Goal: Task Accomplishment & Management: Manage account settings

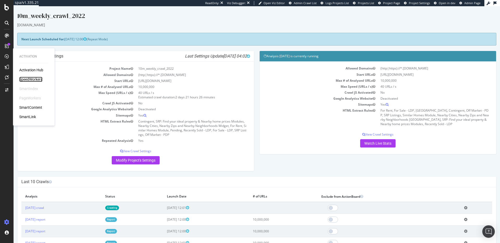
click at [35, 80] on div "SpeedWorkers" at bounding box center [30, 79] width 23 height 5
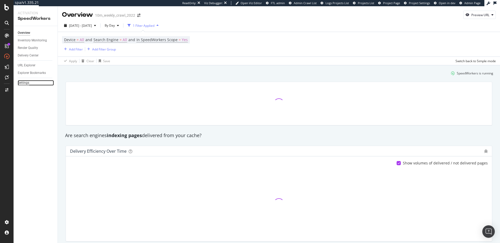
click at [22, 84] on div "Settings" at bounding box center [23, 82] width 11 height 5
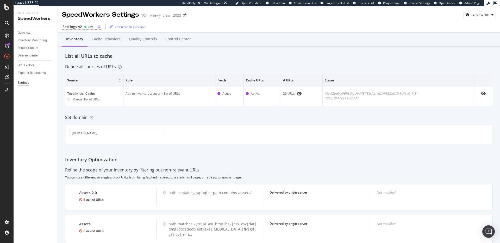
click at [90, 28] on div "Live" at bounding box center [91, 26] width 6 height 4
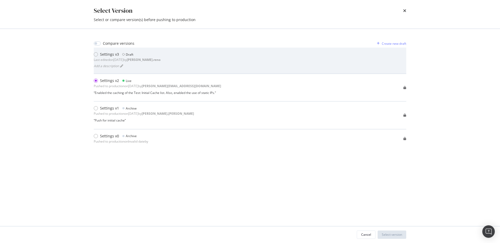
click at [172, 56] on div "Settings v3 Draft Last edited on 2025 Jul 28th by dan.reno Add a description" at bounding box center [250, 61] width 313 height 18
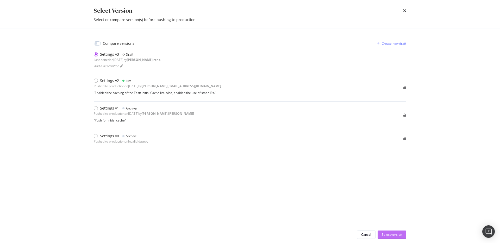
click at [402, 234] on div "Select version" at bounding box center [392, 235] width 20 height 4
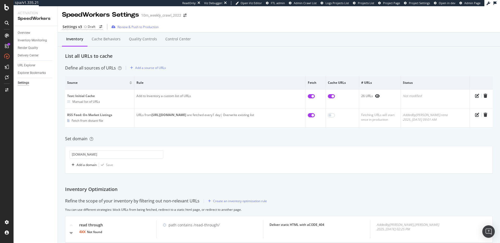
click at [247, 138] on div "Set domain" at bounding box center [279, 139] width 428 height 6
click at [241, 138] on div "Set domain" at bounding box center [279, 139] width 428 height 6
click at [215, 138] on div "Set domain" at bounding box center [279, 139] width 428 height 6
click at [140, 40] on div "Quality Controls" at bounding box center [143, 38] width 28 height 5
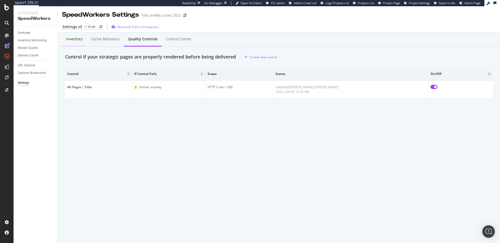
click at [77, 40] on div "Inventory" at bounding box center [74, 38] width 16 height 5
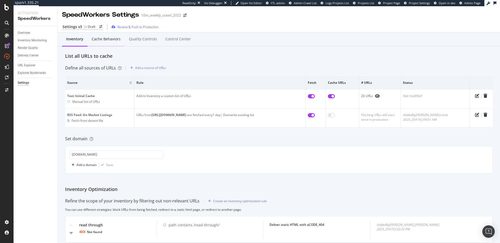
click at [106, 39] on div "Cache behaviors" at bounding box center [106, 38] width 29 height 5
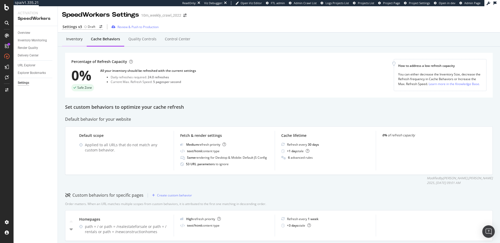
click at [79, 38] on div "Inventory" at bounding box center [74, 38] width 16 height 5
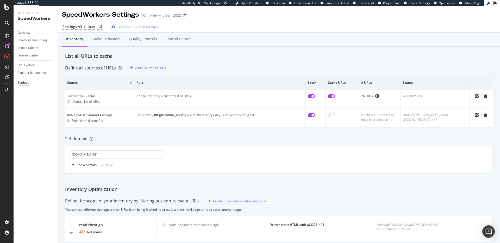
click at [234, 62] on div "Inventory Cache behaviors Quality Controls Control Center List all URLs to cach…" at bounding box center [279, 179] width 442 height 292
click at [154, 26] on div "Review & Push to Production" at bounding box center [137, 27] width 41 height 4
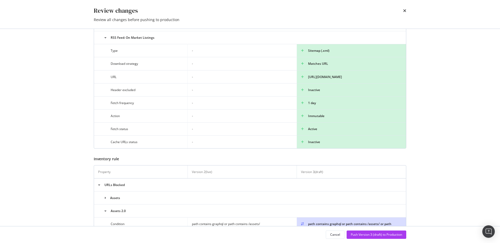
scroll to position [107, 0]
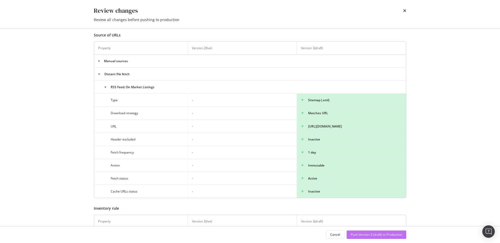
click at [367, 234] on div "Push Version 3 (draft) to Production" at bounding box center [376, 235] width 51 height 4
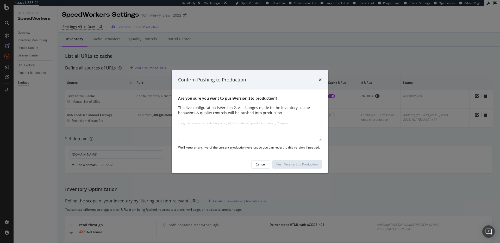
click at [234, 132] on textarea "modal" at bounding box center [250, 130] width 144 height 21
type textarea "I"
type textarea "Initial IORs, Cache Behaviors, QC and testing On Market feed as Inventory Source"
click at [298, 166] on div "Push Version 3 to Production" at bounding box center [296, 164] width 41 height 4
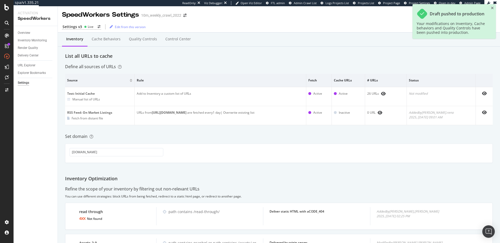
click at [355, 180] on div "Inventory Optimization" at bounding box center [279, 179] width 428 height 7
click at [348, 179] on div "Inventory Optimization" at bounding box center [279, 179] width 428 height 7
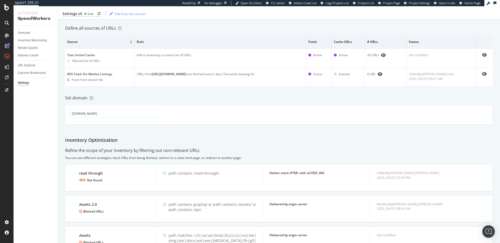
scroll to position [0, 0]
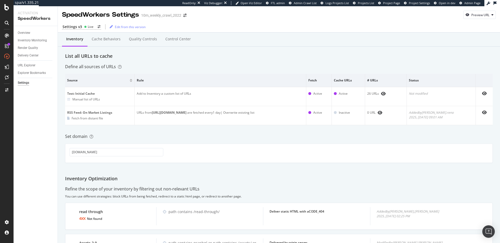
click at [310, 169] on div "Inventory Cache behaviors Quality Controls Control Center List all URLs to cach…" at bounding box center [279, 172] width 442 height 279
click at [102, 38] on div "Cache behaviors" at bounding box center [106, 38] width 29 height 5
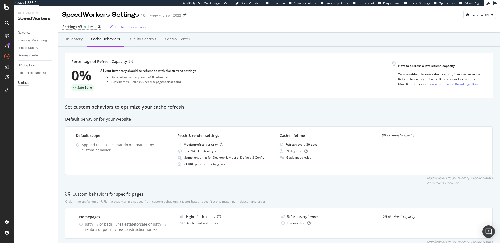
click at [151, 107] on div "Set custom behaviors to optimize your cache refresh" at bounding box center [279, 107] width 428 height 7
click at [173, 105] on div "Set custom behaviors to optimize your cache refresh" at bounding box center [279, 107] width 428 height 7
click at [173, 106] on div "Set custom behaviors to optimize your cache refresh" at bounding box center [279, 107] width 428 height 7
click at [273, 51] on div "Inventory Cache behaviors Quality Controls Control Center" at bounding box center [279, 44] width 428 height 17
click at [160, 109] on div "Set custom behaviors to optimize your cache refresh" at bounding box center [279, 107] width 428 height 7
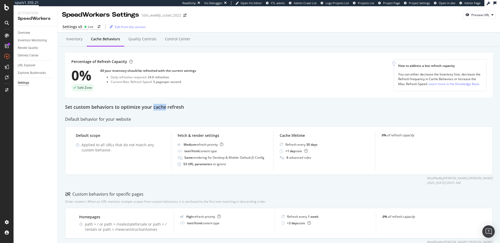
click at [160, 109] on div "Set custom behaviors to optimize your cache refresh" at bounding box center [279, 107] width 428 height 7
click at [214, 109] on div "Set custom behaviors to optimize your cache refresh" at bounding box center [279, 107] width 428 height 7
click at [228, 69] on div "Percentage of Refresh Capacity 0% Safe Zone All your inventory should be refres…" at bounding box center [232, 75] width 322 height 32
click at [79, 38] on div "Inventory" at bounding box center [74, 38] width 16 height 5
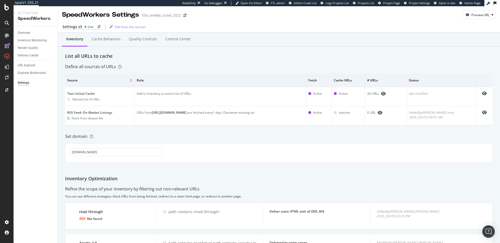
click at [216, 66] on div "Define all sources of URLs" at bounding box center [279, 67] width 428 height 6
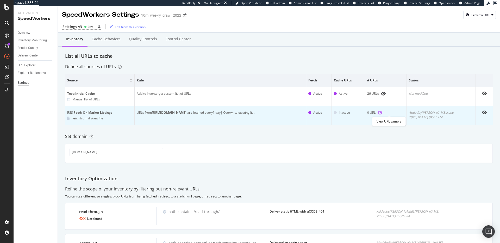
click at [382, 112] on icon "eye" at bounding box center [380, 113] width 5 height 4
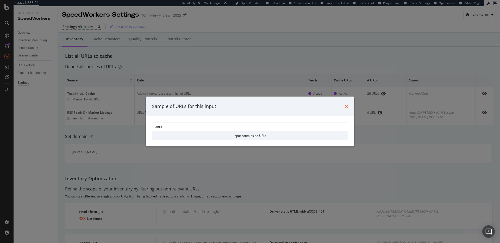
click at [346, 105] on icon "times" at bounding box center [346, 106] width 3 height 4
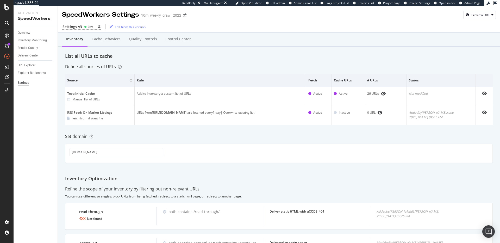
click at [333, 131] on div "Inventory Cache behaviors Quality Controls Control Center List all URLs to cach…" at bounding box center [279, 172] width 442 height 279
drag, startPoint x: 308, startPoint y: 129, endPoint x: 347, endPoint y: 128, distance: 39.1
click at [347, 128] on div "Inventory Cache behaviors Quality Controls Control Center List all URLs to cach…" at bounding box center [279, 172] width 442 height 279
click at [346, 129] on div "Inventory Cache behaviors Quality Controls Control Center List all URLs to cach…" at bounding box center [279, 172] width 442 height 279
click at [296, 142] on div "Inventory Cache behaviors Quality Controls Control Center List all URLs to cach…" at bounding box center [279, 172] width 442 height 279
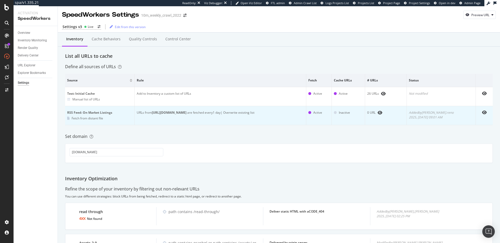
click at [88, 110] on td "RSS Feed: On Market Listings Fetch from distant file" at bounding box center [100, 115] width 70 height 19
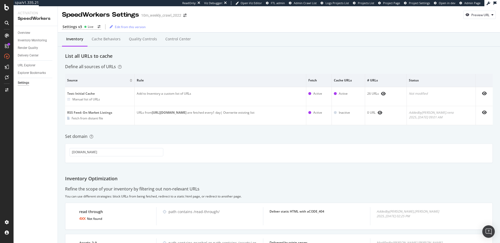
click at [227, 133] on div "Inventory Cache behaviors Quality Controls Control Center List all URLs to cach…" at bounding box center [279, 172] width 442 height 279
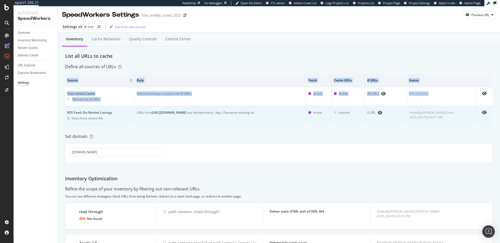
drag, startPoint x: 67, startPoint y: 106, endPoint x: 83, endPoint y: 109, distance: 15.3
click at [77, 108] on div "Inventory Cache behaviors Quality Controls Control Center List all URLs to cach…" at bounding box center [279, 172] width 442 height 279
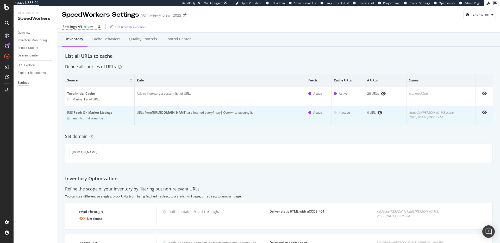
drag, startPoint x: 83, startPoint y: 109, endPoint x: 96, endPoint y: 115, distance: 14.6
click at [85, 109] on td "RSS Feed: On Market Listings Fetch from distant file" at bounding box center [100, 115] width 70 height 19
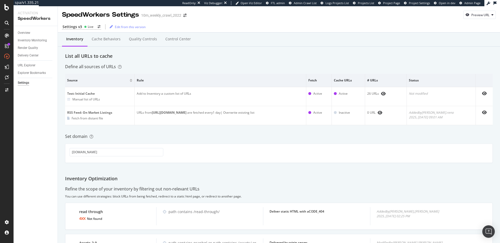
click at [155, 134] on div "Set domain" at bounding box center [279, 137] width 428 height 6
click at [216, 141] on div "Inventory Cache behaviors Quality Controls Control Center List all URLs to cach…" at bounding box center [279, 172] width 442 height 279
click at [217, 140] on div "Inventory Cache behaviors Quality Controls Control Center List all URLs to cach…" at bounding box center [279, 172] width 442 height 279
click at [308, 60] on div "Inventory Cache behaviors Quality Controls Control Center List all URLs to cach…" at bounding box center [279, 172] width 442 height 279
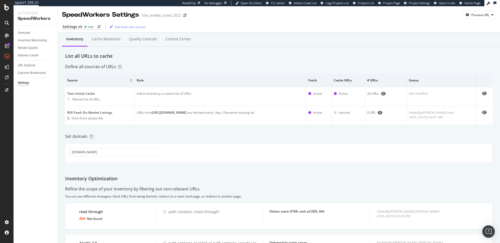
click at [204, 67] on div "Define all sources of URLs" at bounding box center [279, 67] width 428 height 6
click at [204, 68] on div "Define all sources of URLs" at bounding box center [279, 67] width 428 height 6
click at [172, 58] on div "List all URLs to cache" at bounding box center [279, 56] width 428 height 7
click at [200, 137] on div "Set domain" at bounding box center [279, 137] width 428 height 6
click at [174, 61] on div "Inventory Cache behaviors Quality Controls Control Center List all URLs to cach…" at bounding box center [279, 172] width 442 height 279
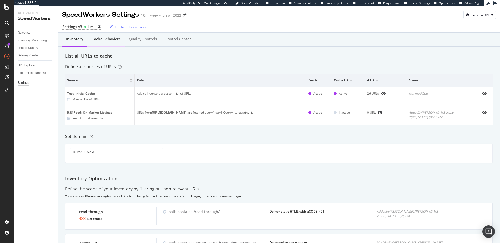
click at [107, 40] on div "Cache behaviors" at bounding box center [106, 38] width 29 height 5
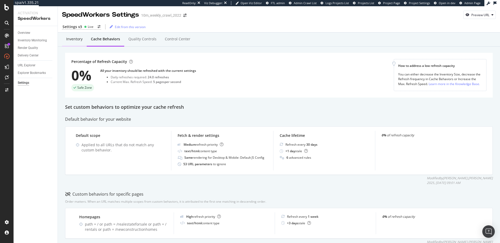
click at [79, 38] on div "Inventory" at bounding box center [74, 38] width 16 height 5
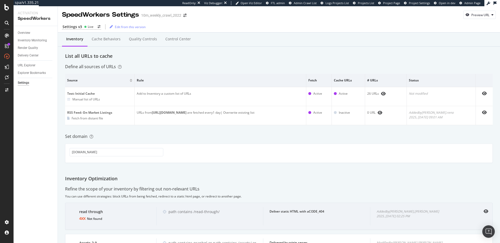
click at [305, 213] on div "Deliver static HTML with a CODE_404" at bounding box center [317, 211] width 94 height 4
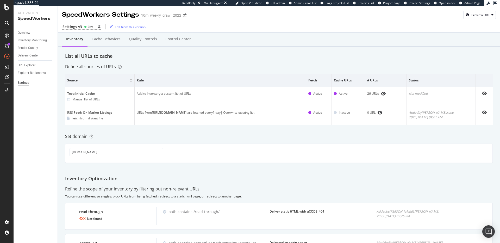
click at [292, 186] on div "Inventory Cache behaviors Quality Controls Control Center List all URLs to cach…" at bounding box center [279, 172] width 442 height 279
click at [213, 141] on div "Inventory Cache behaviors Quality Controls Control Center List all URLs to cach…" at bounding box center [279, 172] width 442 height 279
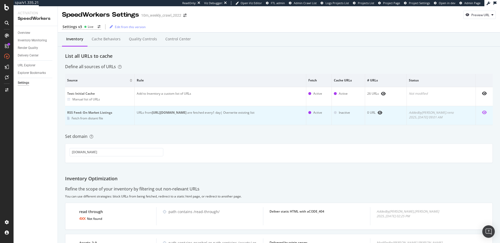
click at [482, 113] on icon "eye" at bounding box center [484, 112] width 5 height 4
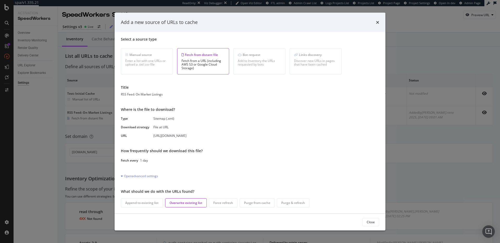
scroll to position [6, 0]
click at [378, 23] on icon "times" at bounding box center [377, 22] width 3 height 4
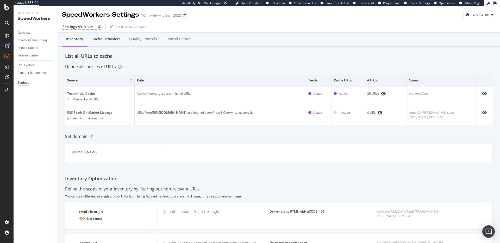
click at [108, 39] on div "Cache behaviors" at bounding box center [106, 38] width 29 height 5
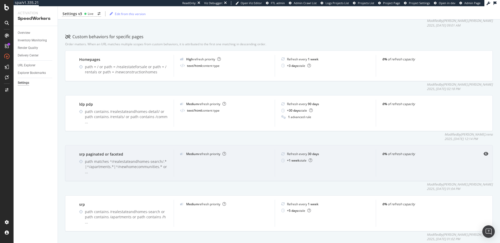
scroll to position [153, 0]
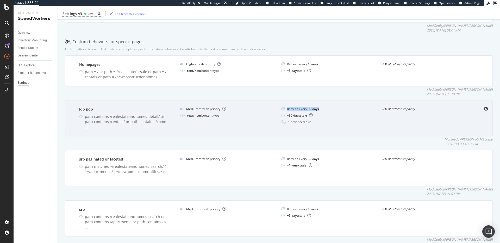
drag, startPoint x: 285, startPoint y: 109, endPoint x: 319, endPoint y: 109, distance: 33.9
click at [319, 109] on div "Refresh every 90 days" at bounding box center [325, 109] width 88 height 4
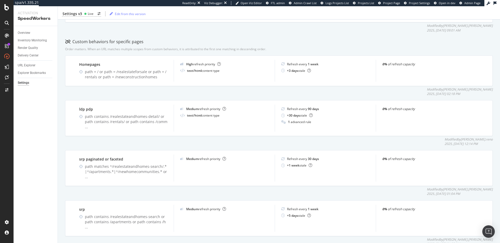
click at [307, 138] on div "Modified by dan.reno 2025, Aug. 6th 12:14 PM" at bounding box center [279, 141] width 428 height 9
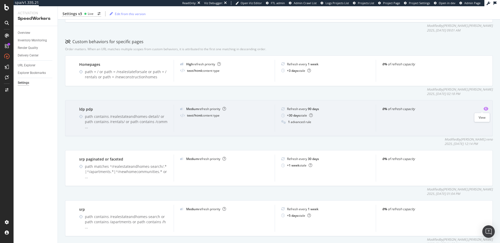
click at [484, 108] on icon "eye" at bounding box center [486, 109] width 5 height 4
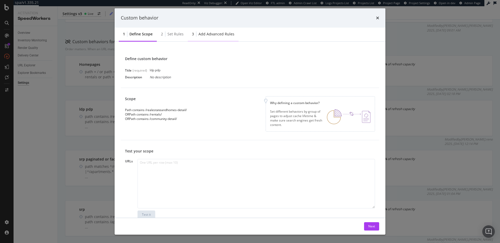
click at [212, 33] on div "Add advanced rules" at bounding box center [216, 34] width 36 height 5
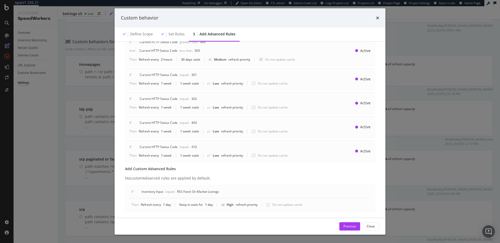
scroll to position [90, 0]
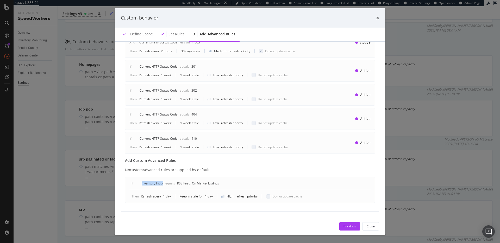
drag, startPoint x: 141, startPoint y: 184, endPoint x: 166, endPoint y: 186, distance: 24.8
click at [166, 186] on div "If Inventory Input equals RSS Feed: On Market Listings" at bounding box center [176, 185] width 94 height 9
click at [148, 185] on div "Inventory Input" at bounding box center [153, 183] width 22 height 4
drag, startPoint x: 179, startPoint y: 184, endPoint x: 220, endPoint y: 185, distance: 40.9
click at [219, 185] on div "RSS Feed: On Market Listings" at bounding box center [198, 183] width 42 height 4
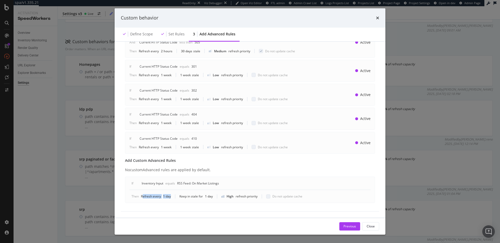
drag, startPoint x: 143, startPoint y: 197, endPoint x: 173, endPoint y: 196, distance: 30.5
click at [172, 196] on div "Then Refresh every 1 day Keep in stale for 1 day High refresh priority Do not u…" at bounding box center [250, 196] width 237 height 4
click at [180, 211] on div "Advanced rules allow you to manage exceptions based on 3 possible criteria: HTT…" at bounding box center [250, 85] width 258 height 254
drag, startPoint x: 141, startPoint y: 197, endPoint x: 214, endPoint y: 199, distance: 73.2
click at [214, 199] on div "If Inventory Input equals RSS Feed: On Market Listings Then Refresh every 1 day…" at bounding box center [250, 190] width 250 height 26
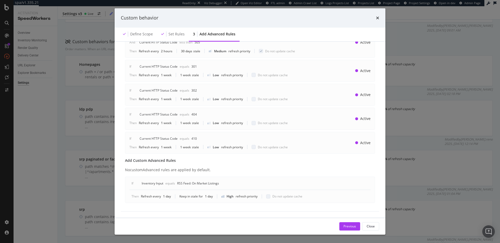
click at [168, 206] on div "Advanced rules allow you to manage exceptions based on 3 possible criteria: HTT…" at bounding box center [250, 85] width 258 height 254
click at [377, 18] on icon "times" at bounding box center [377, 18] width 3 height 4
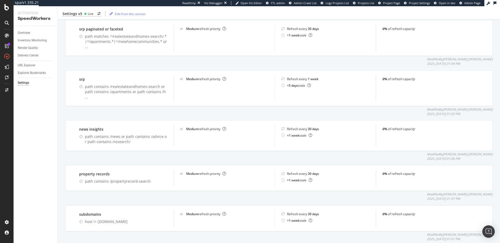
scroll to position [283, 0]
click at [271, 192] on div "Modified by jessica.jordan 2025, Aug. 5th 01:07 PM" at bounding box center [279, 196] width 428 height 9
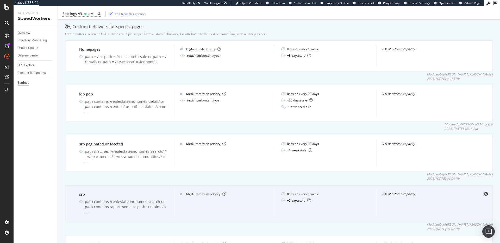
scroll to position [166, 0]
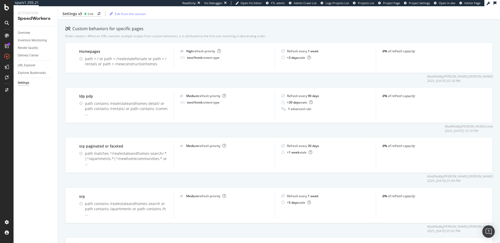
click at [217, 128] on div "Modified by dan.reno 2025, Aug. 6th 12:14 PM" at bounding box center [279, 128] width 428 height 9
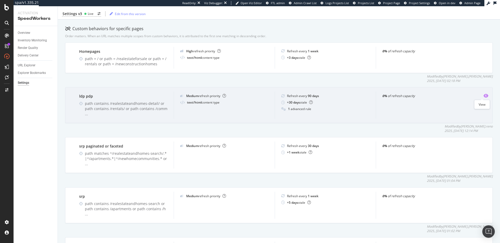
click at [484, 96] on icon "eye" at bounding box center [486, 96] width 5 height 4
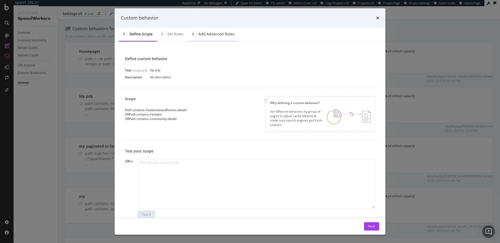
click at [208, 31] on div "3 Add advanced rules" at bounding box center [213, 34] width 51 height 14
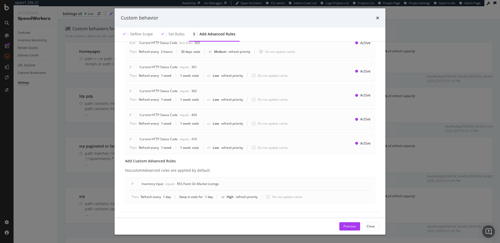
scroll to position [89, 0]
click at [450, 67] on div "Custom behavior Define scope Set rules 3 Add advanced rules Advanced rules allo…" at bounding box center [250, 121] width 500 height 243
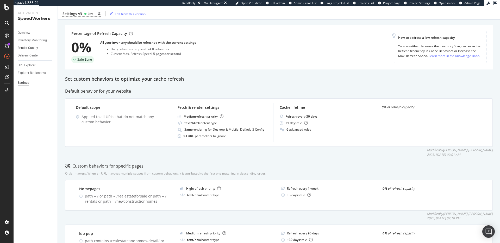
scroll to position [0, 0]
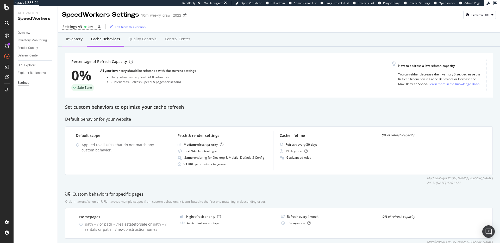
click at [80, 40] on div "Inventory" at bounding box center [74, 38] width 16 height 5
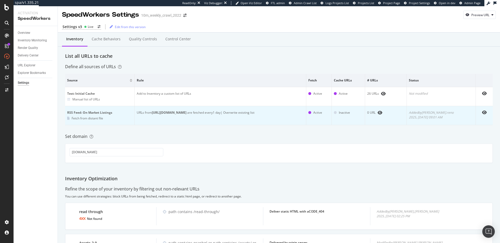
click at [186, 112] on b "https://www.realtor.com/realestateandhomes-detail/sitemap-rss-price/rss-price-i…" at bounding box center [169, 112] width 35 height 4
drag, startPoint x: 153, startPoint y: 113, endPoint x: 294, endPoint y: 114, distance: 140.6
click at [186, 114] on b "https://www.realtor.com/realestateandhomes-detail/sitemap-rss-price/rss-price-i…" at bounding box center [169, 112] width 35 height 4
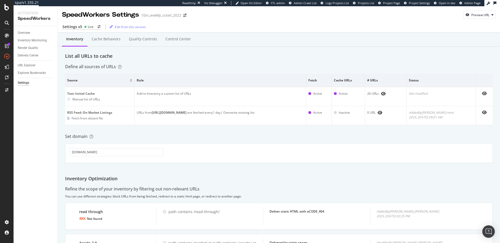
click at [316, 134] on div "Set domain" at bounding box center [279, 137] width 428 height 6
click at [283, 134] on div "Set domain" at bounding box center [279, 137] width 428 height 6
click at [316, 61] on div "Inventory Cache behaviors Quality Controls Control Center List all URLs to cach…" at bounding box center [279, 172] width 442 height 279
click at [275, 60] on div "Inventory Cache behaviors Quality Controls Control Center List all URLs to cach…" at bounding box center [279, 172] width 442 height 279
